Goal: Task Accomplishment & Management: Complete application form

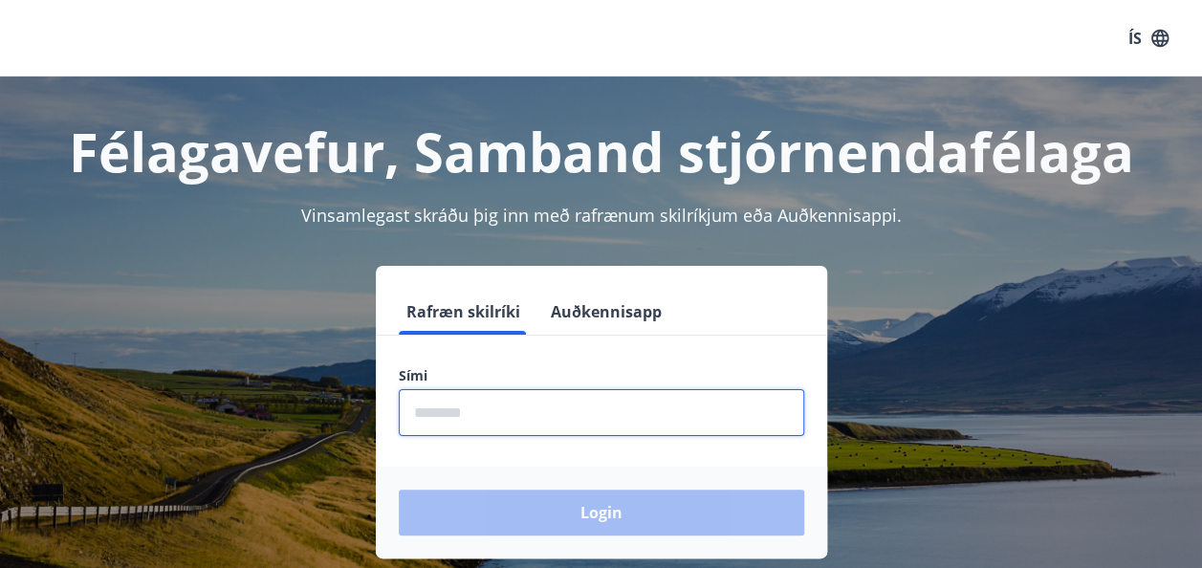
click at [516, 426] on input "phone" at bounding box center [601, 412] width 405 height 47
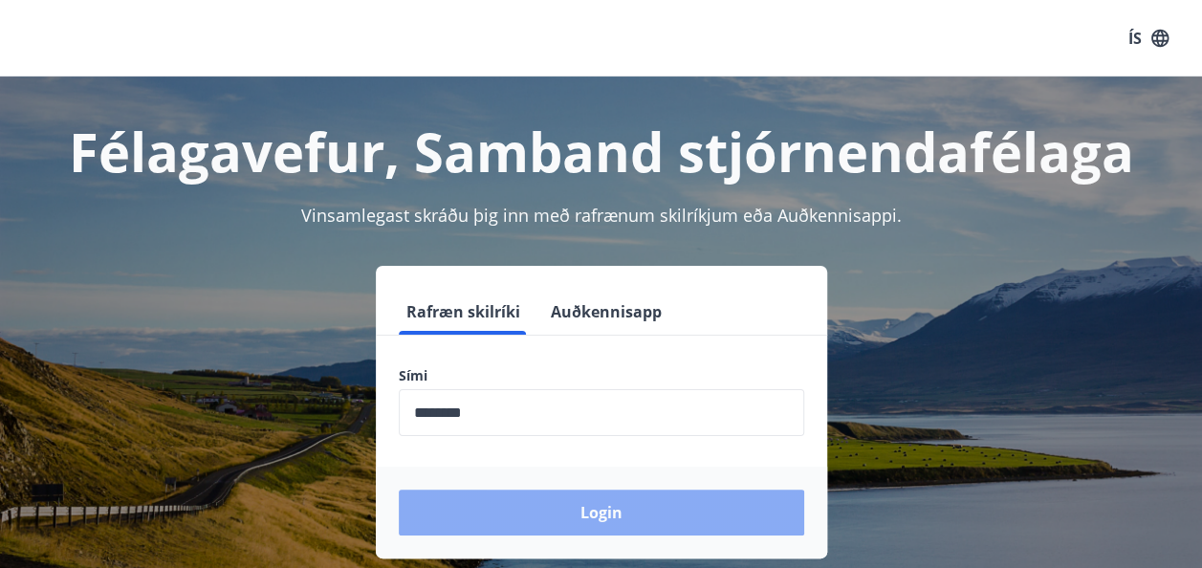
click at [585, 501] on button "Login" at bounding box center [601, 512] width 405 height 46
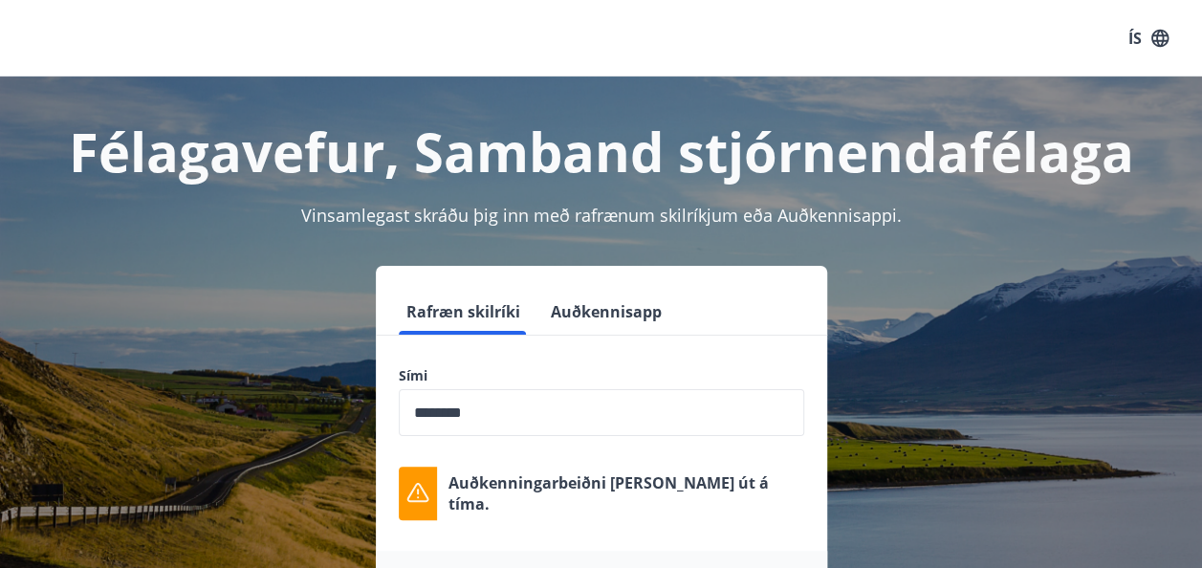
click at [630, 500] on p "Auðkenningarbeiðni [PERSON_NAME] út á tíma." at bounding box center [626, 493] width 356 height 42
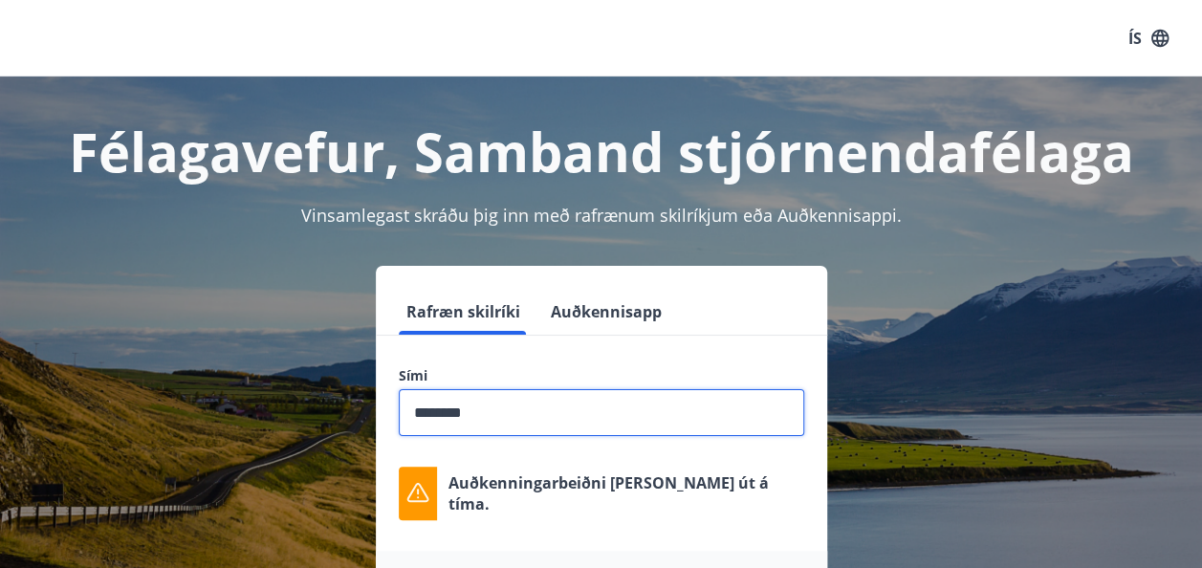
click at [544, 419] on input "phone" at bounding box center [601, 412] width 405 height 47
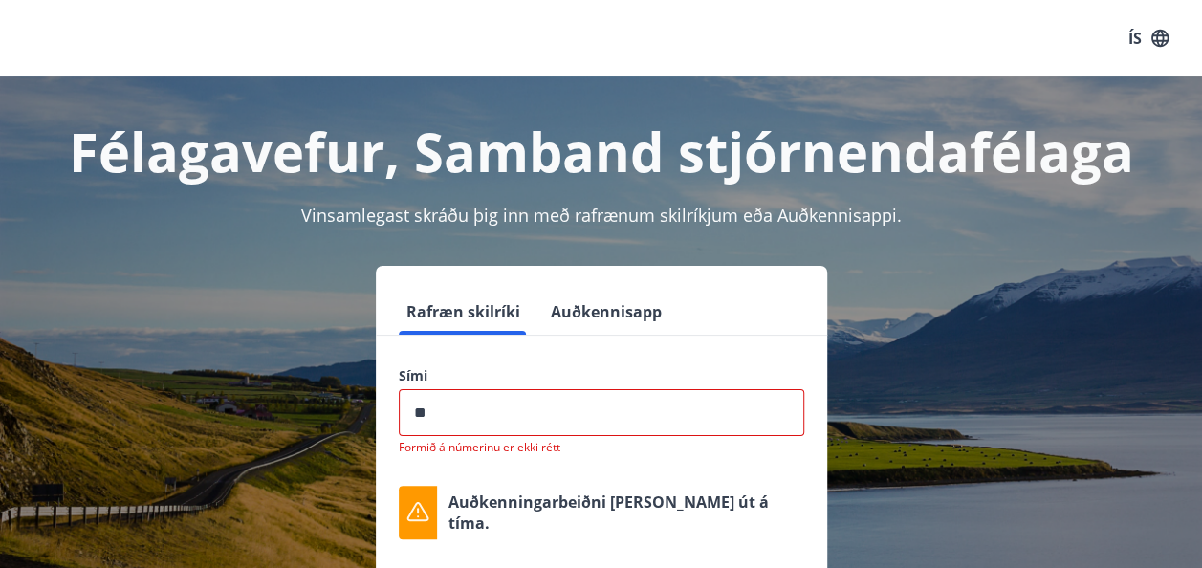
type input "*"
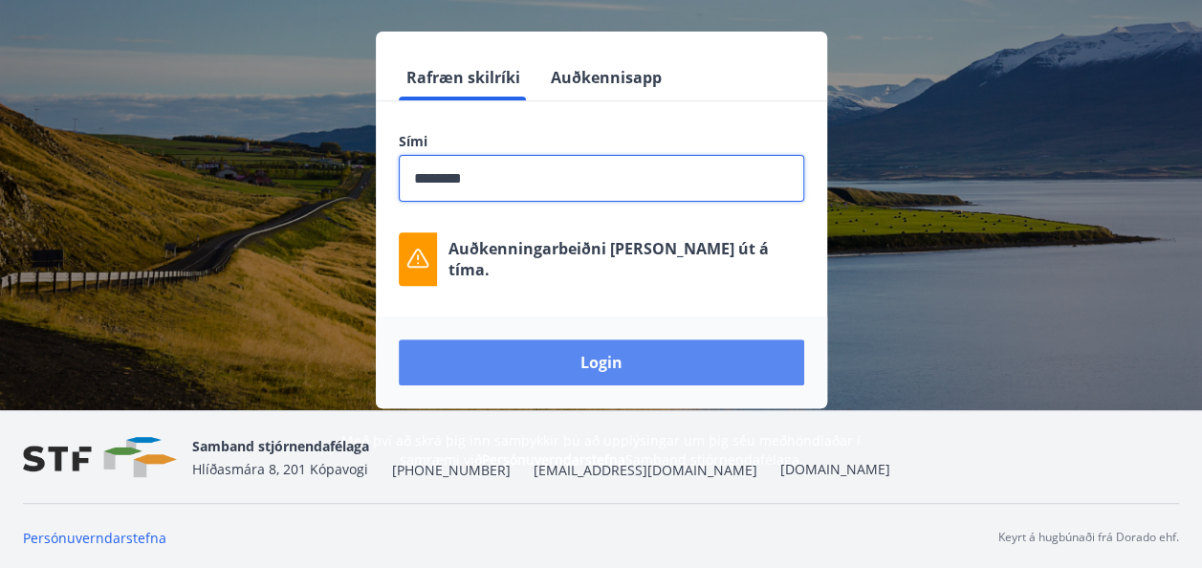
scroll to position [235, 0]
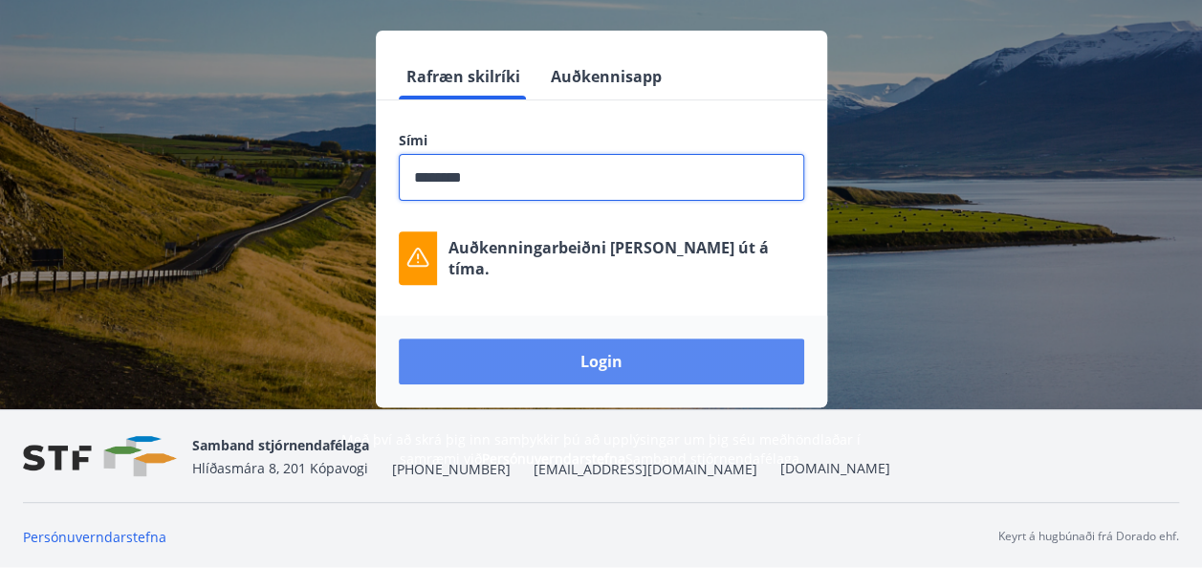
type input "********"
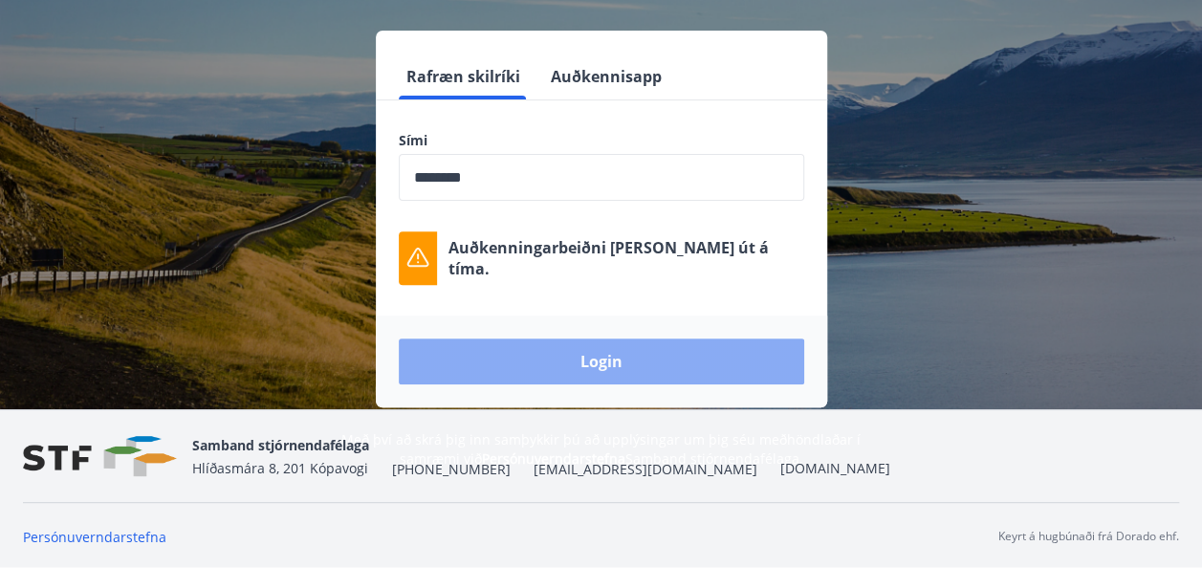
click at [561, 362] on button "Login" at bounding box center [601, 361] width 405 height 46
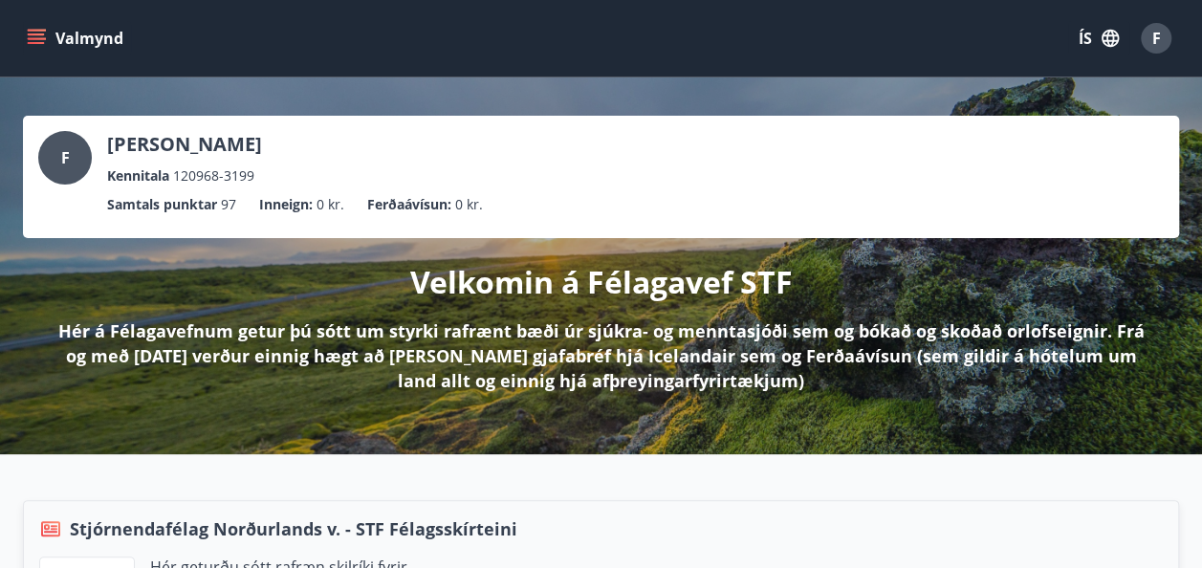
click at [40, 35] on icon "menu" at bounding box center [36, 38] width 19 height 19
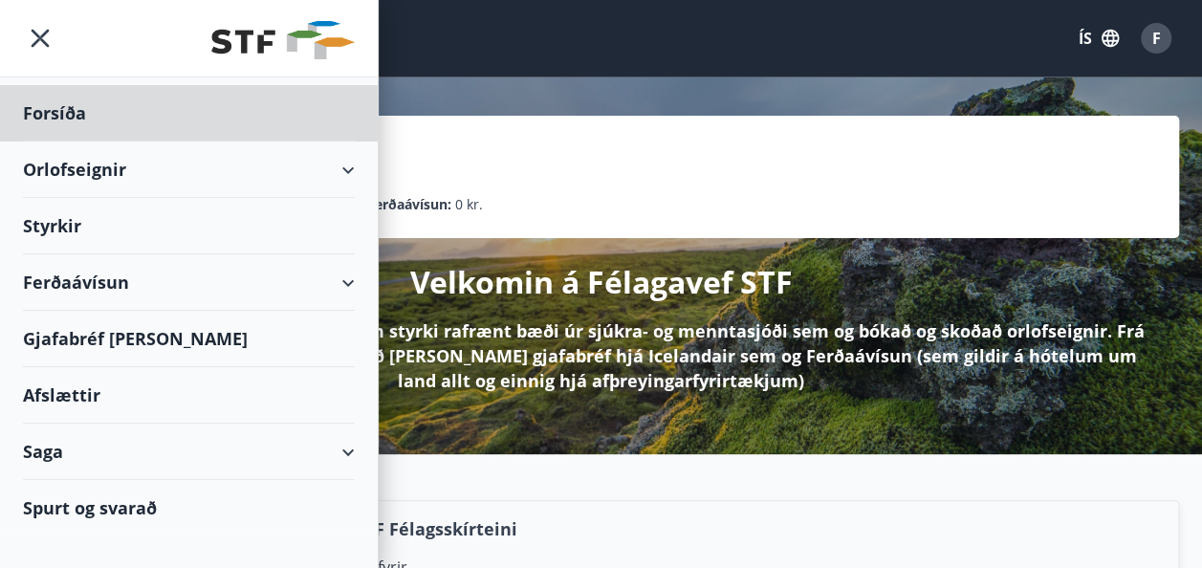
click at [64, 231] on div "Styrkir" at bounding box center [189, 226] width 332 height 56
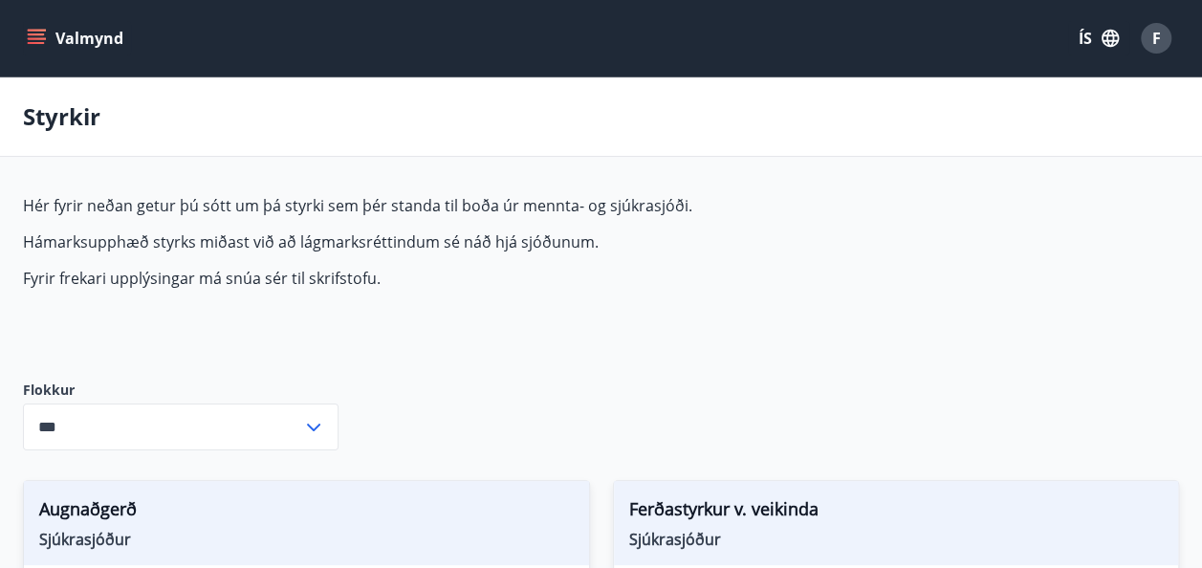
type input "***"
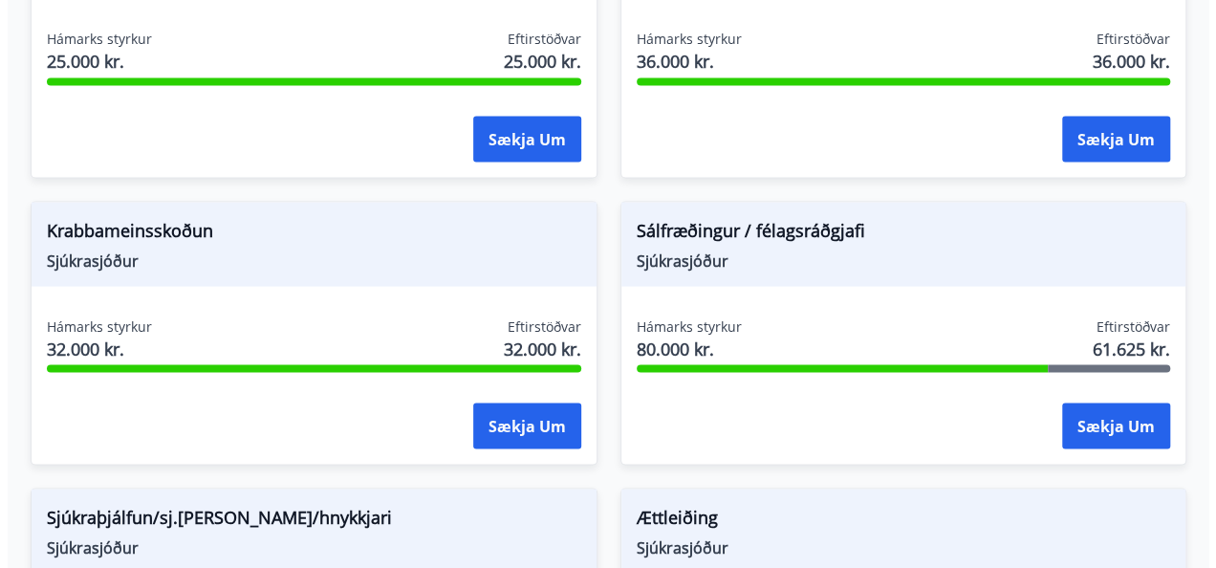
scroll to position [1713, 0]
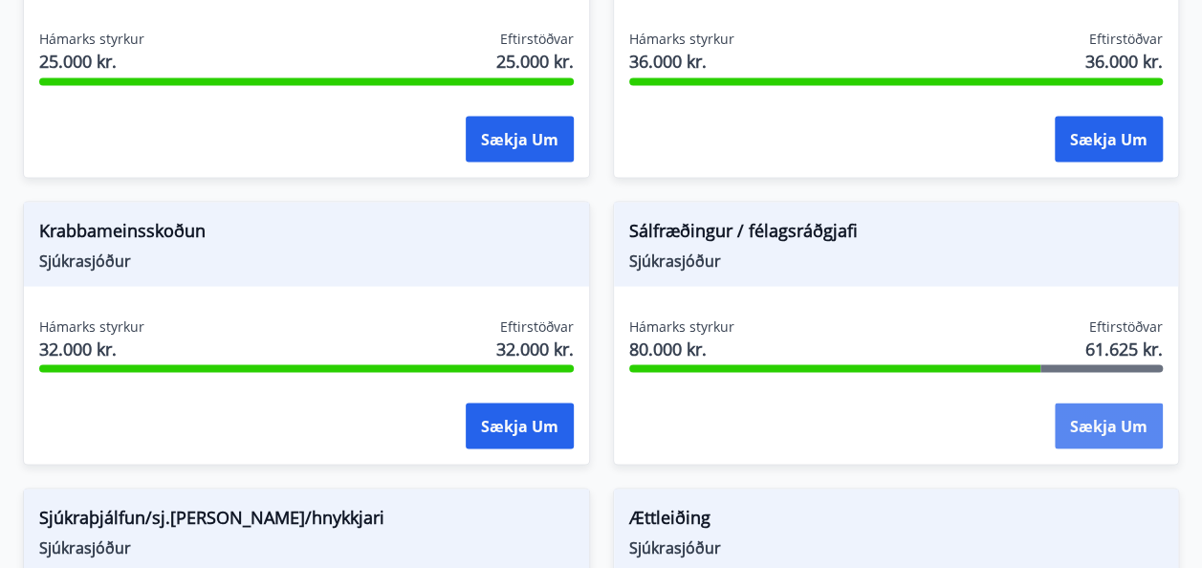
click at [1090, 435] on button "Sækja um" at bounding box center [1108, 425] width 108 height 46
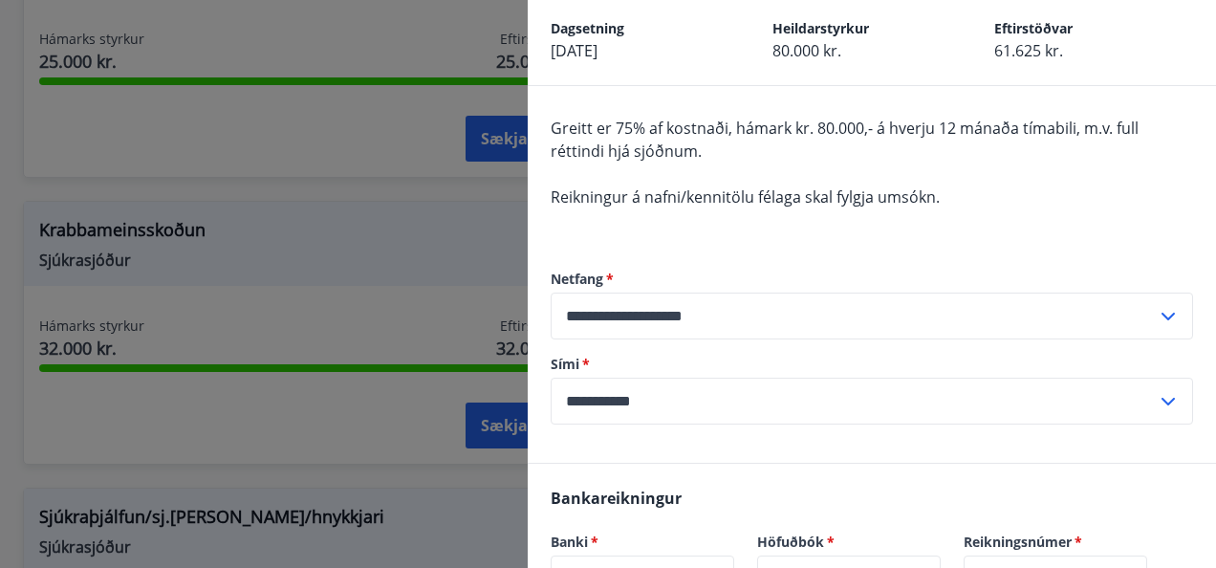
scroll to position [0, 0]
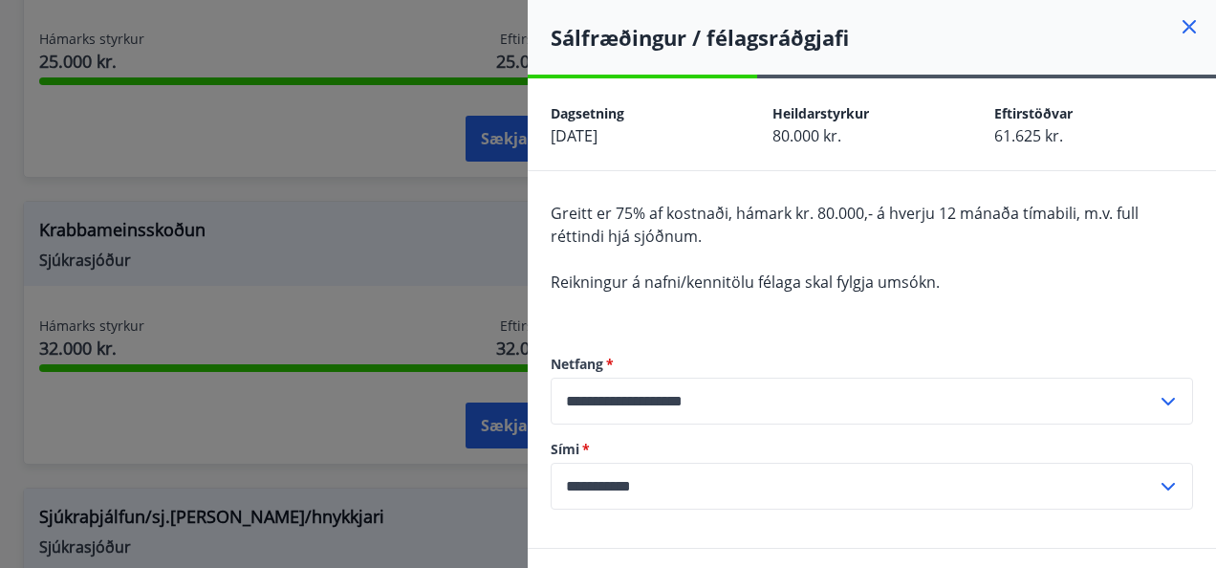
click at [897, 273] on span "Reikningur á nafni/kennitölu félaga skal fylgja umsókn." at bounding box center [745, 281] width 389 height 21
